Goal: Use online tool/utility: Utilize a website feature to perform a specific function

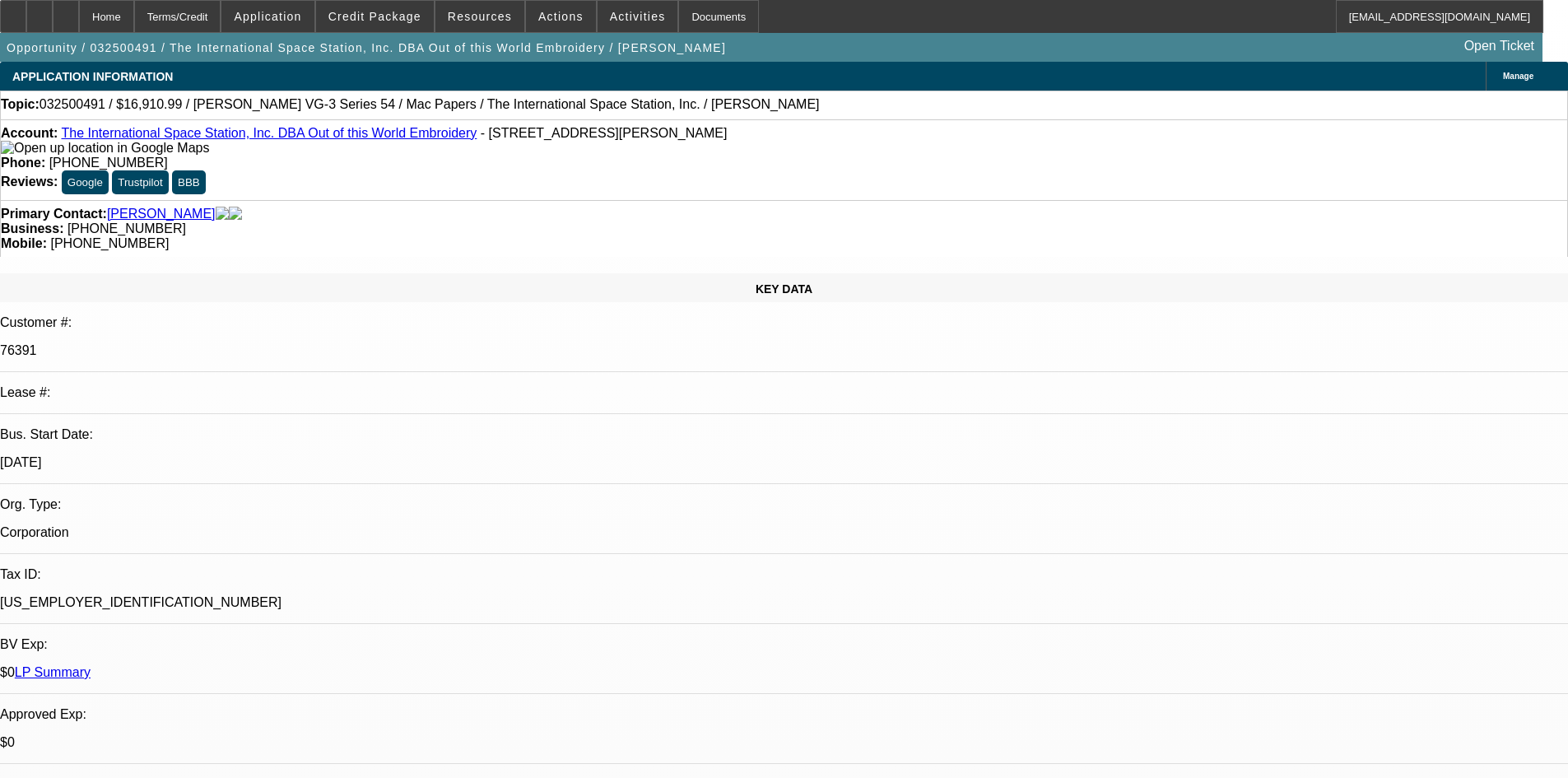
select select "0"
select select "6"
select select "0"
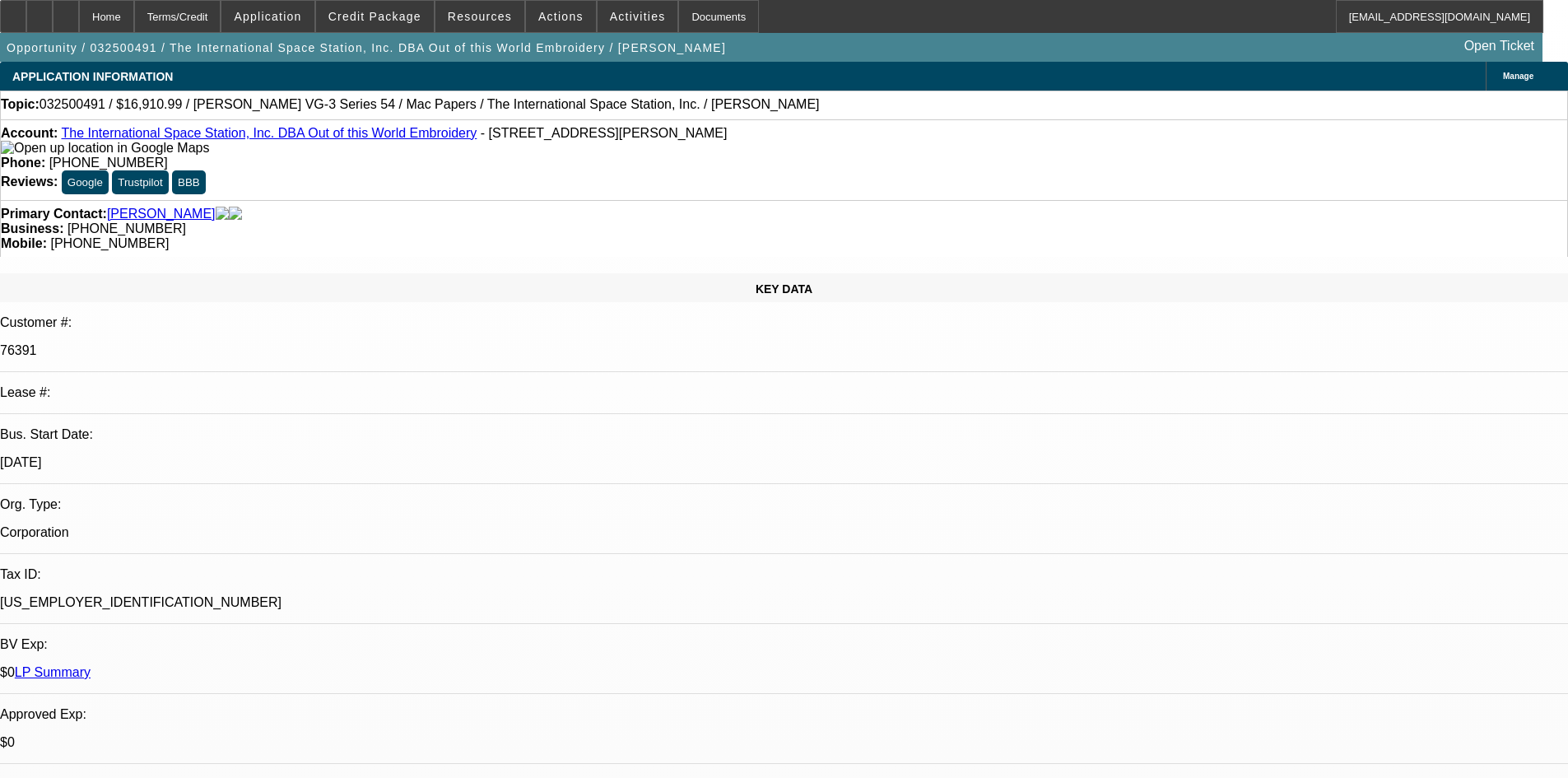
select select "0"
select select "6"
select select "0"
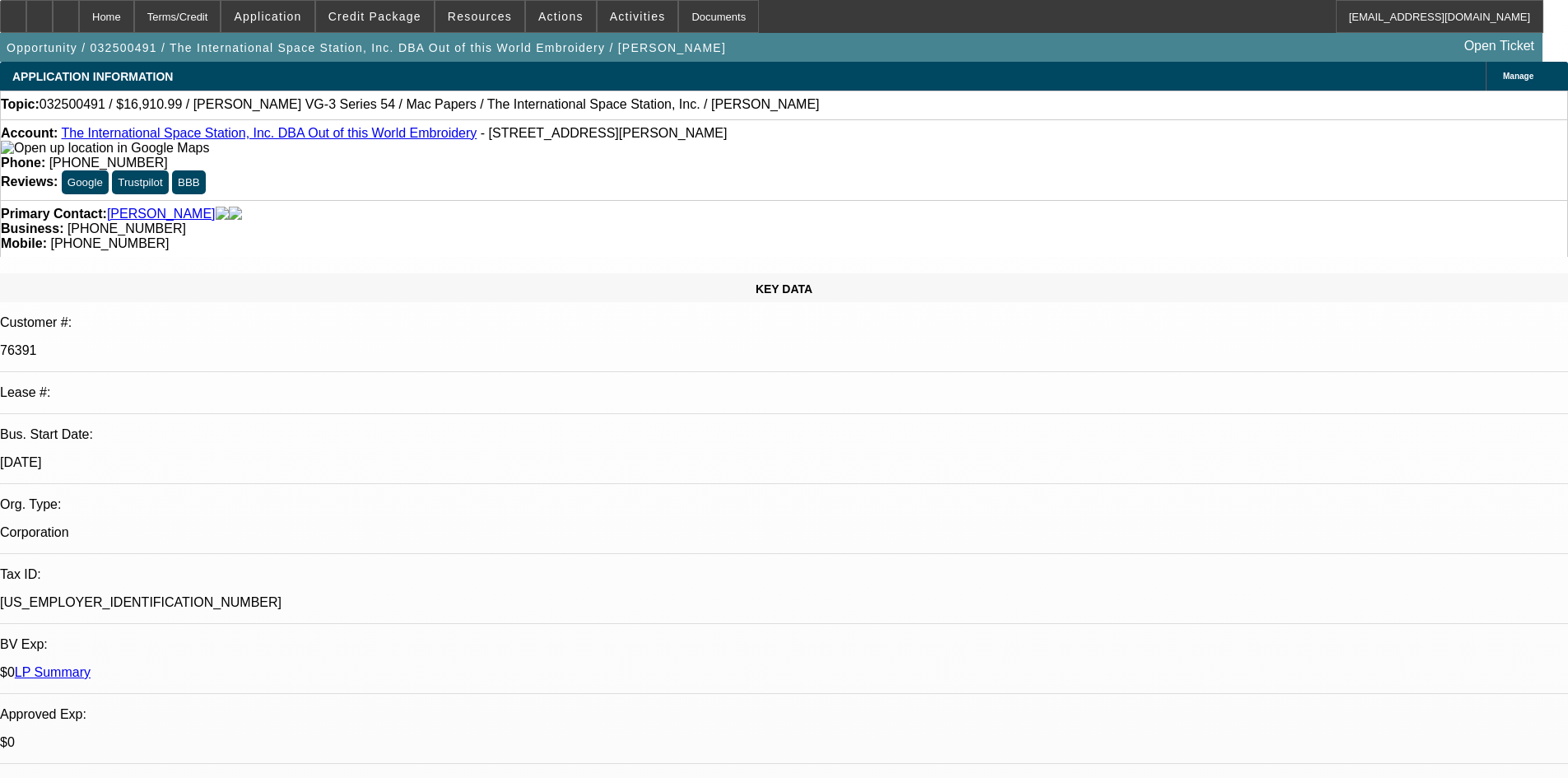
select select "2"
select select "0"
select select "6"
select select "0"
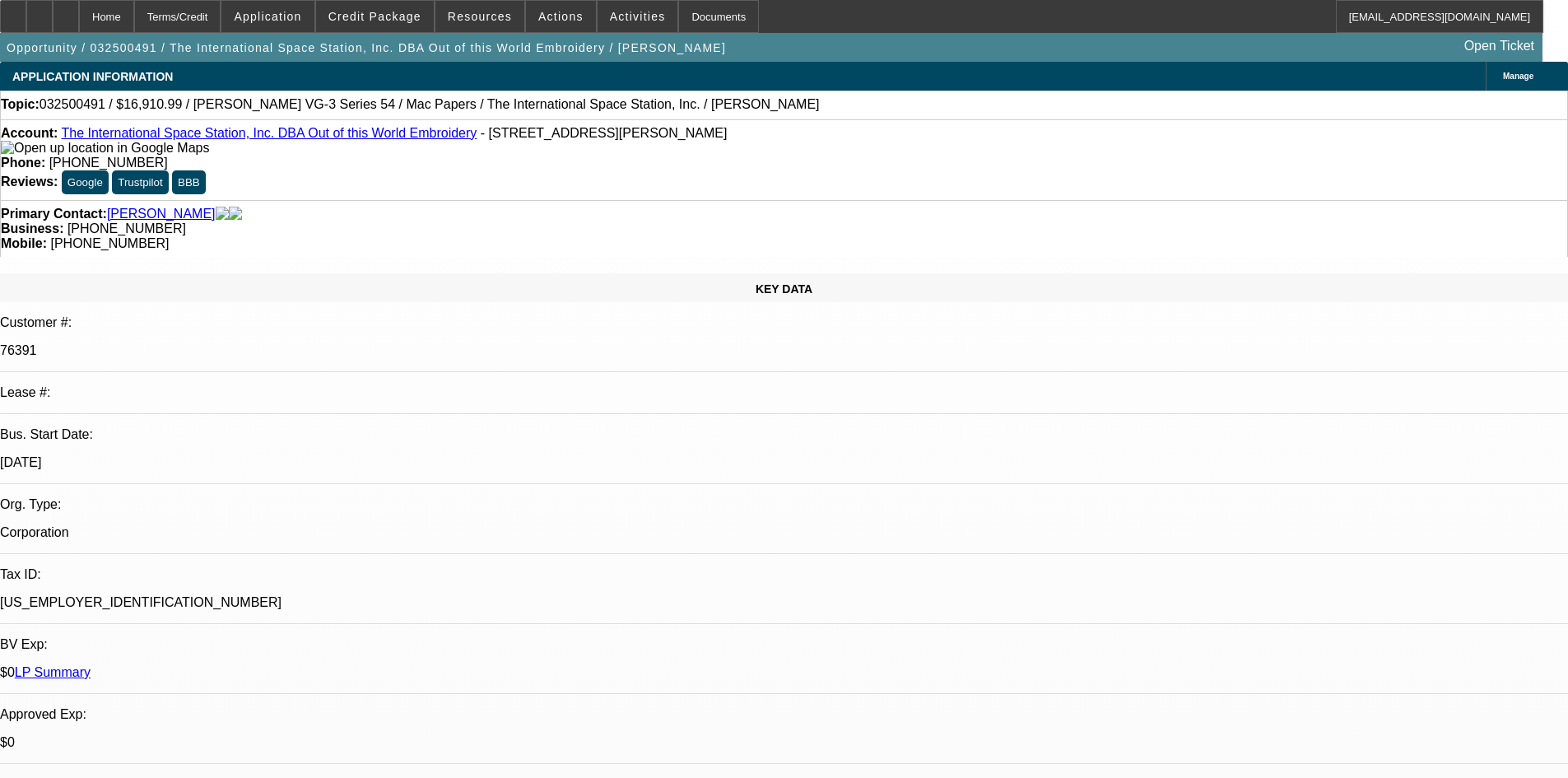
select select "2"
select select "0"
select select "6"
